Goal: Task Accomplishment & Management: Manage account settings

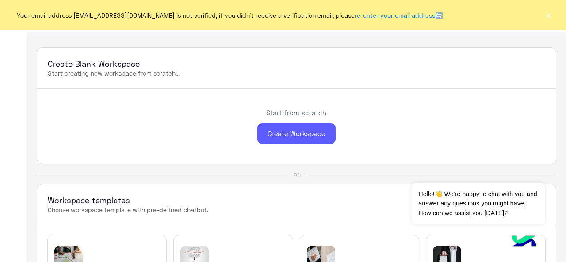
click at [283, 134] on div "Create Workspace" at bounding box center [296, 133] width 78 height 21
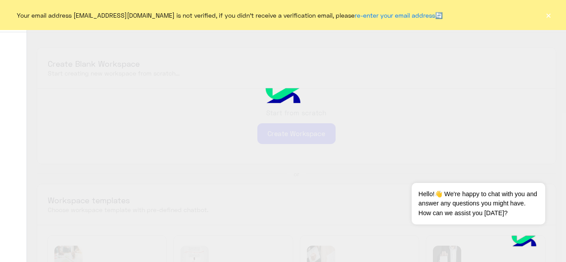
click at [551, 19] on button "×" at bounding box center [548, 15] width 9 height 9
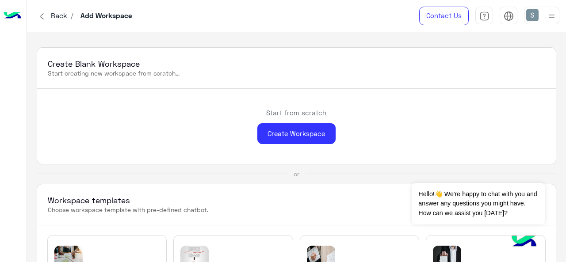
click at [553, 12] on img at bounding box center [551, 16] width 11 height 11
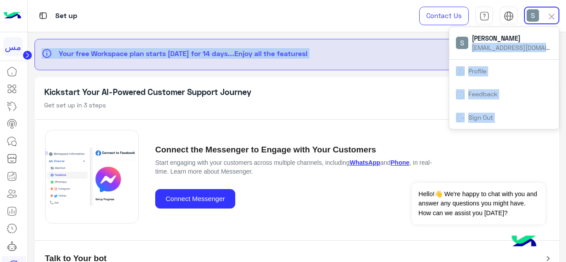
drag, startPoint x: 472, startPoint y: 46, endPoint x: 564, endPoint y: 48, distance: 92.5
click at [564, 48] on div "Set up Contact Us Help Center عربي English [PERSON_NAME] [EMAIL_ADDRESS][DOMAIN…" at bounding box center [297, 131] width 539 height 262
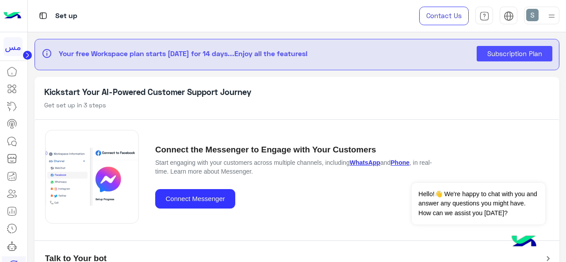
click at [296, 98] on div "Kickstart Your AI-Powered Customer Support Journey Get set up in 3 steps" at bounding box center [298, 98] width 526 height 42
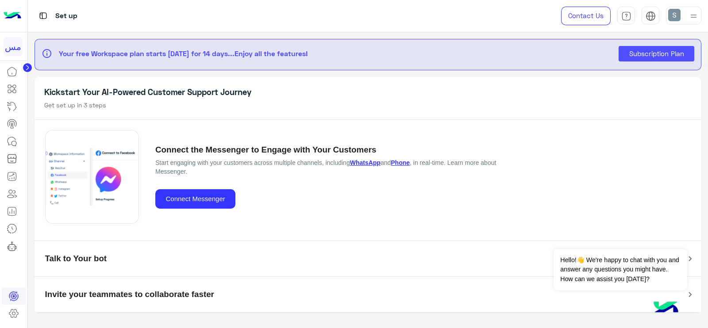
drag, startPoint x: 535, startPoint y: 1, endPoint x: 12, endPoint y: 315, distance: 609.5
click at [12, 262] on icon at bounding box center [13, 313] width 3 height 3
click at [24, 262] on link at bounding box center [14, 314] width 24 height 18
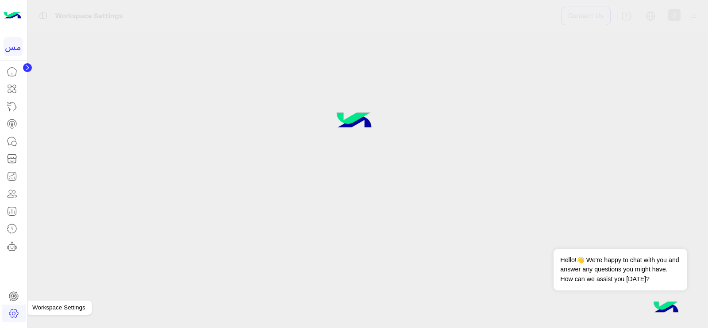
click at [14, 262] on icon at bounding box center [13, 313] width 11 height 11
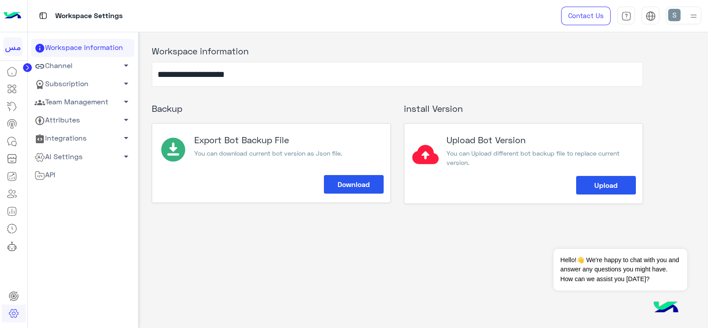
click at [60, 81] on link "Subscription arrow_drop_down" at bounding box center [83, 84] width 104 height 18
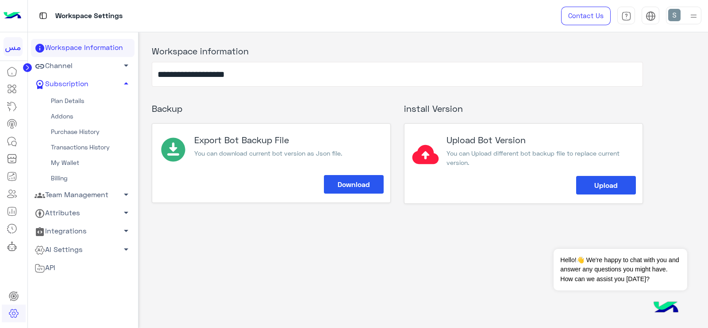
click at [50, 102] on link "Plan Details" at bounding box center [83, 100] width 104 height 15
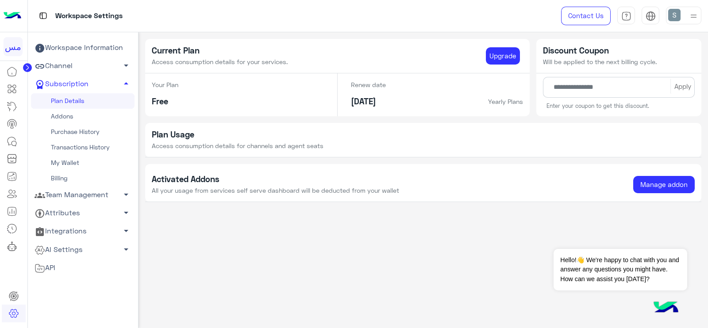
click at [62, 145] on link "Transactions History" at bounding box center [83, 147] width 104 height 15
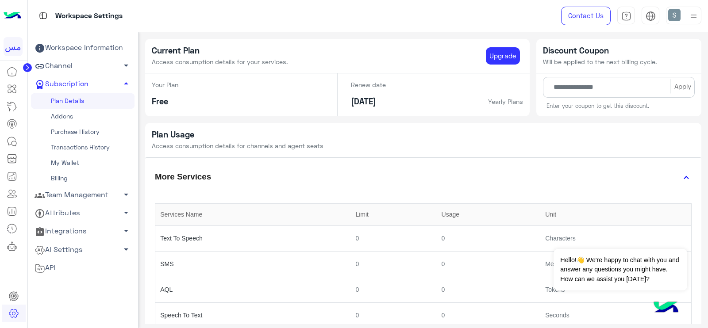
click at [66, 165] on link "My Wallet" at bounding box center [83, 162] width 104 height 15
